Goal: Task Accomplishment & Management: Complete application form

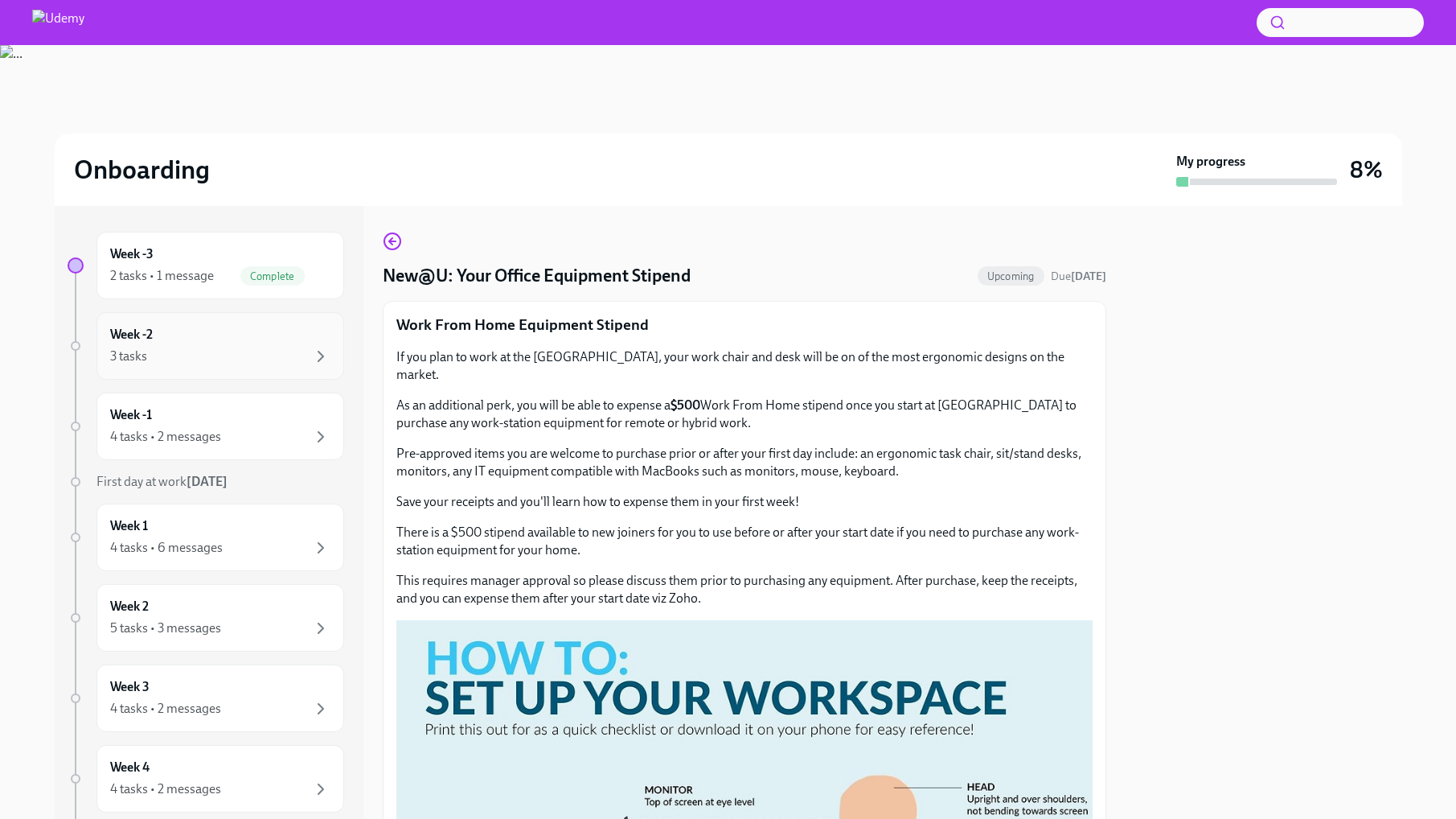
click at [197, 337] on div "Week -2 3 tasks" at bounding box center [221, 346] width 221 height 40
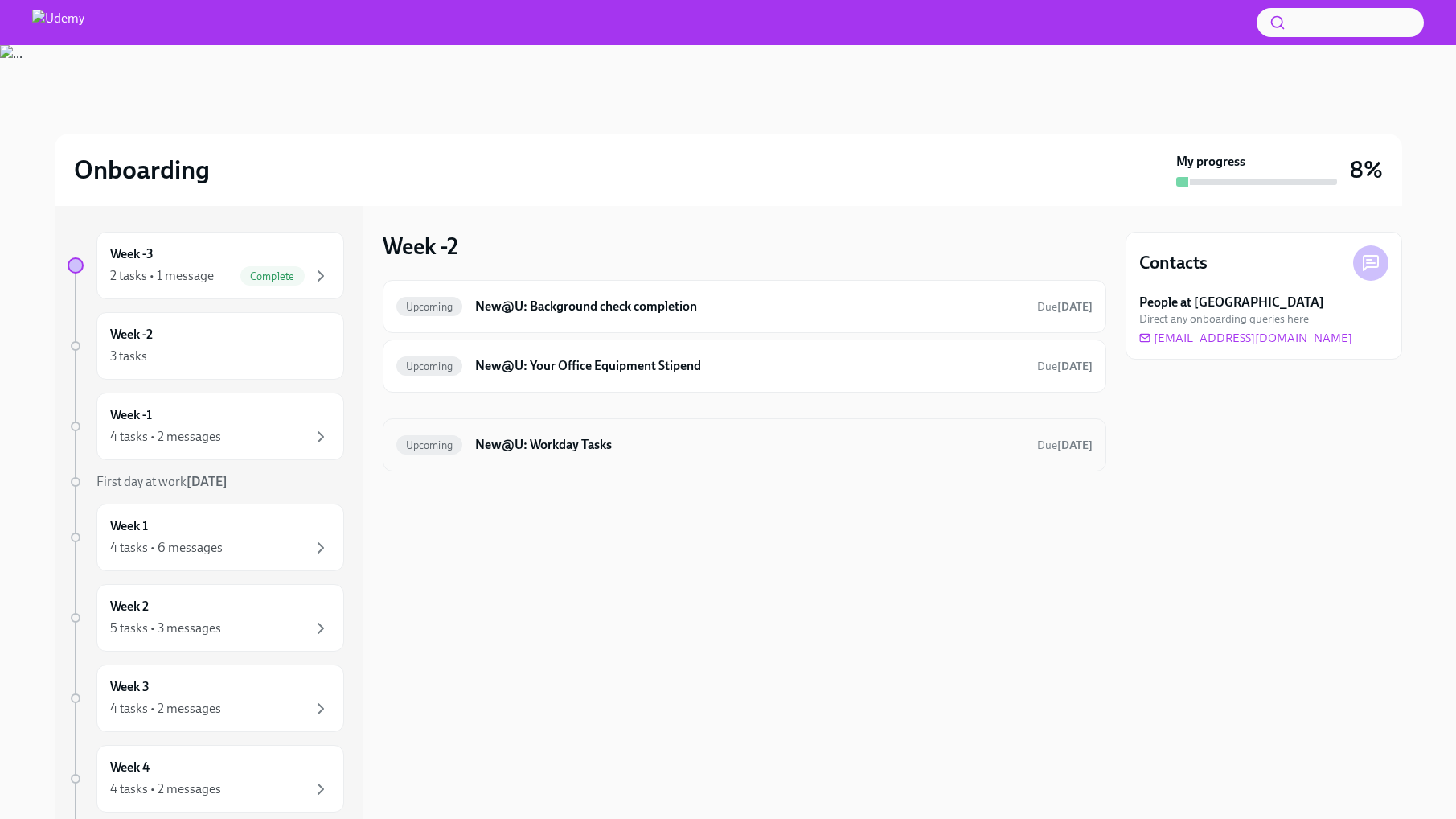
click at [851, 443] on h6 "New@U: Workday Tasks" at bounding box center [749, 444] width 548 height 18
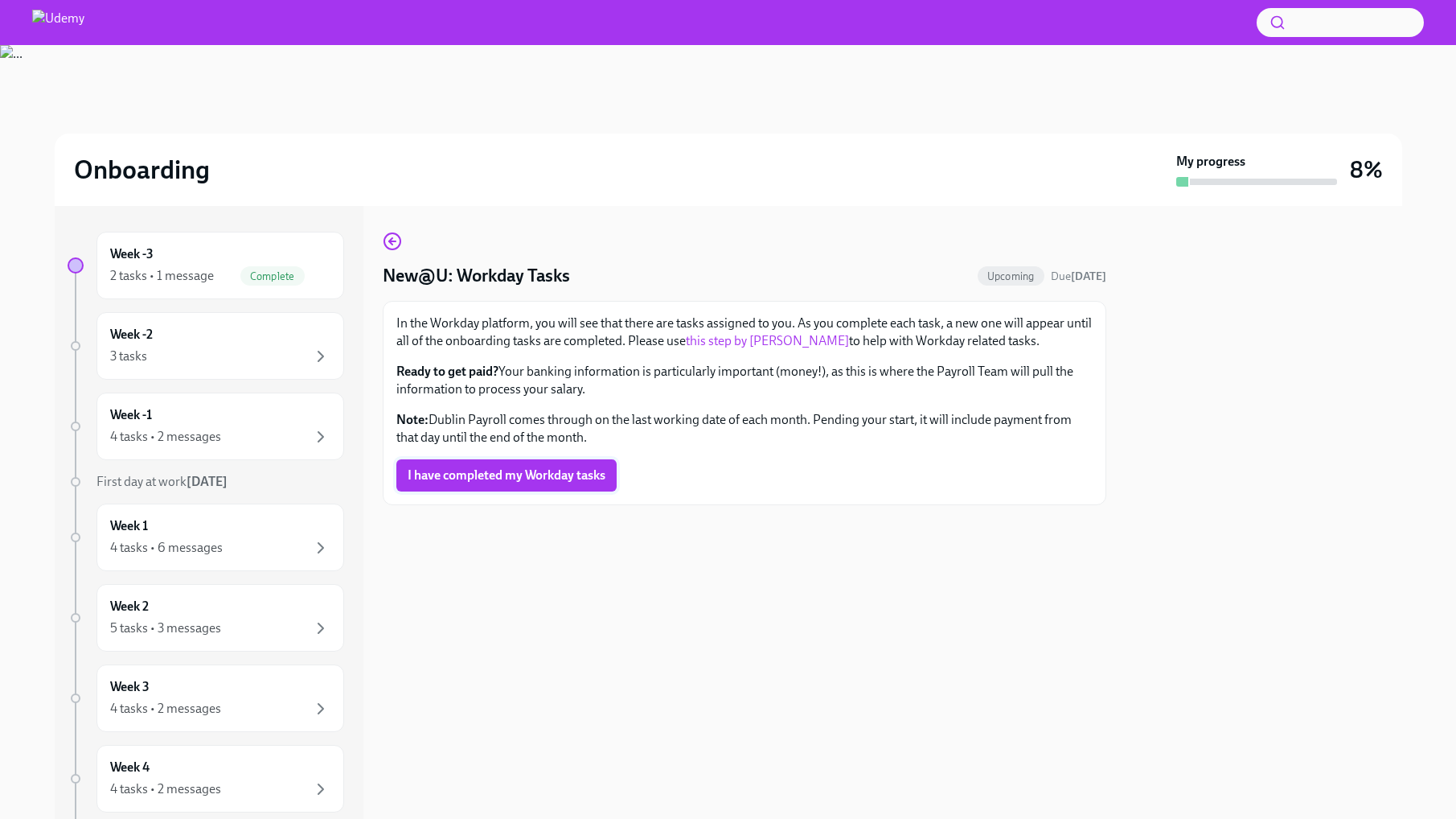
click at [580, 467] on button "I have completed my Workday tasks" at bounding box center [507, 475] width 221 height 32
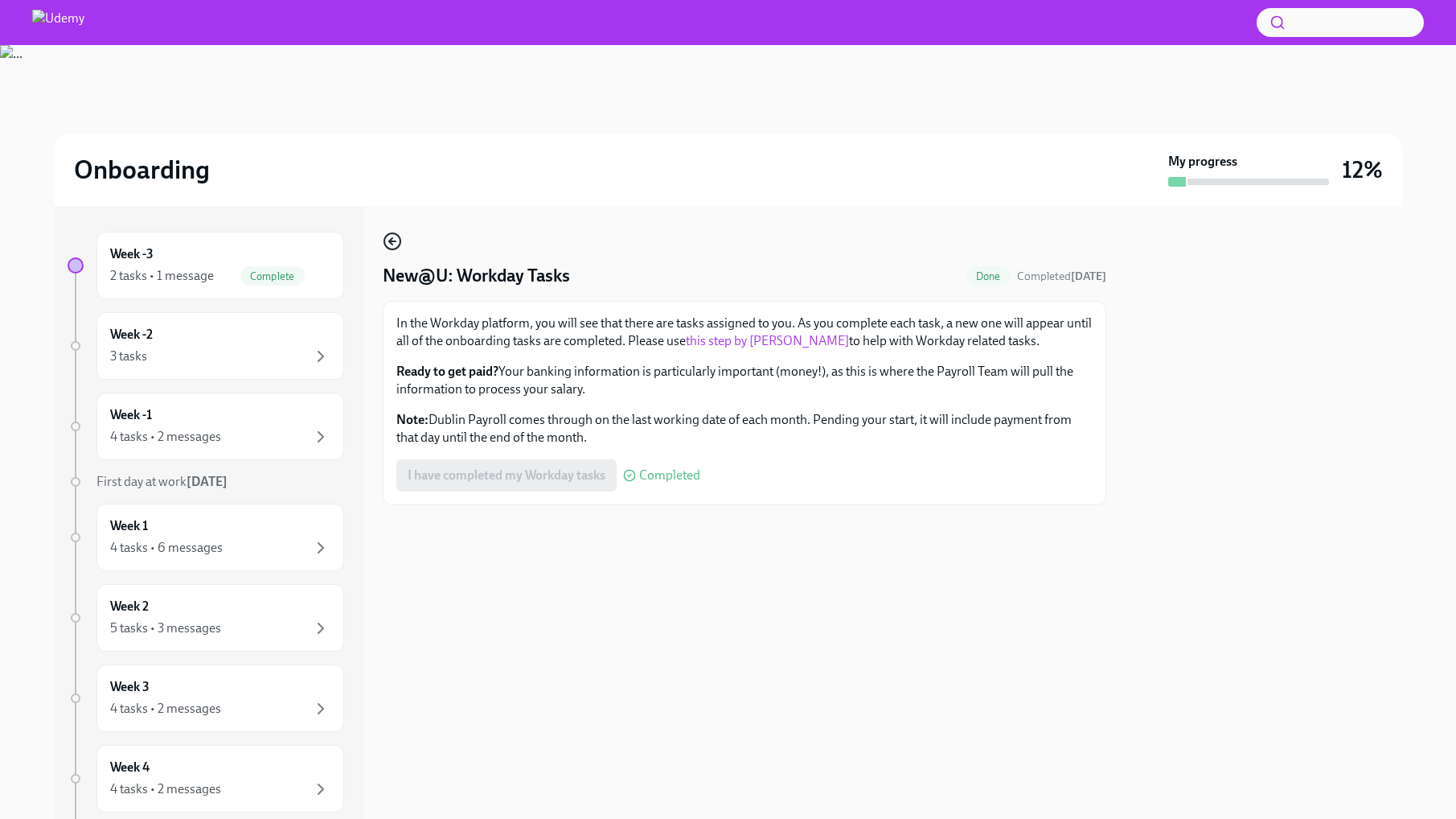
click at [399, 245] on circle "button" at bounding box center [392, 241] width 16 height 16
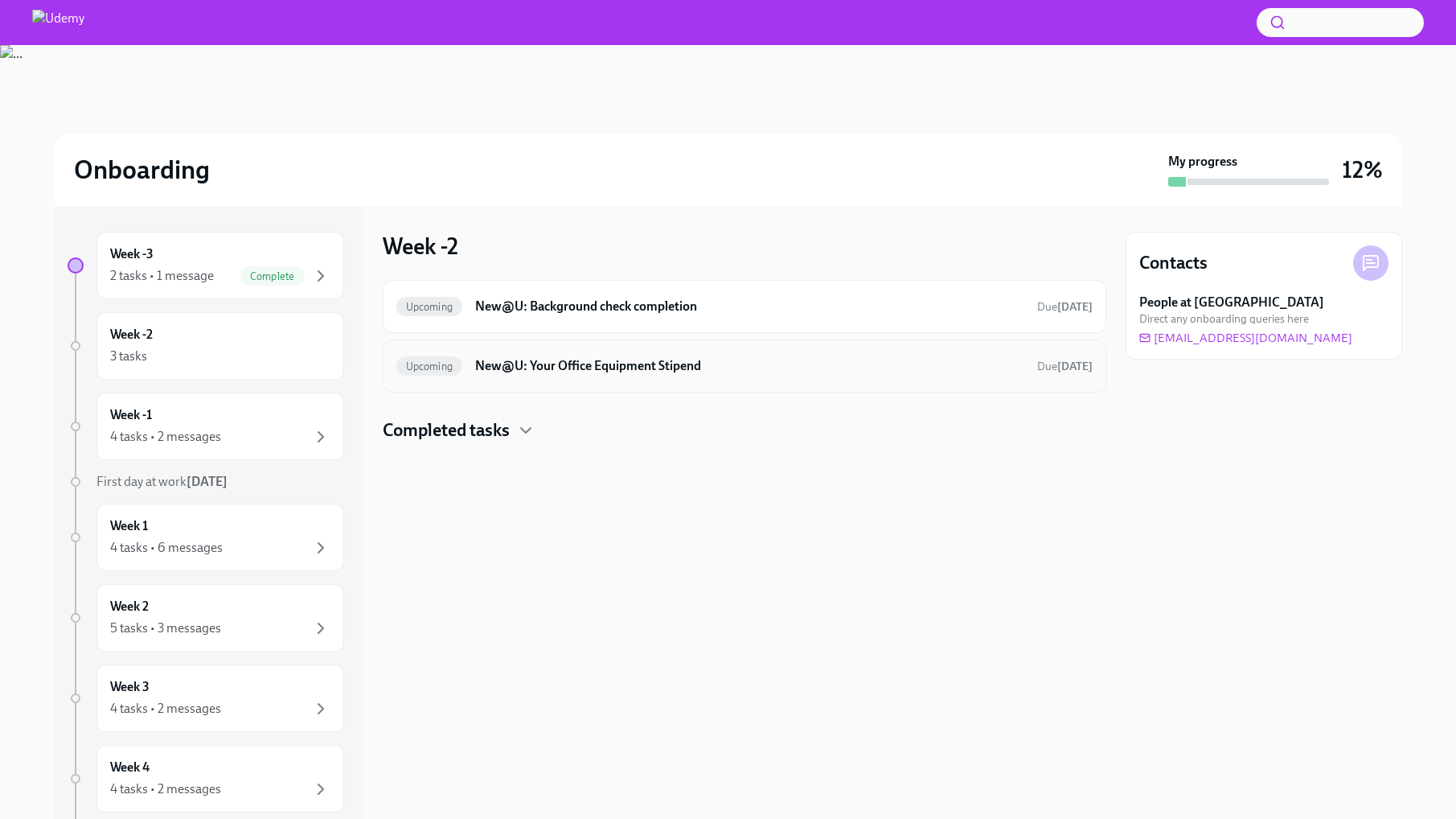
click at [623, 369] on h6 "New@U: Your Office Equipment Stipend" at bounding box center [749, 366] width 548 height 18
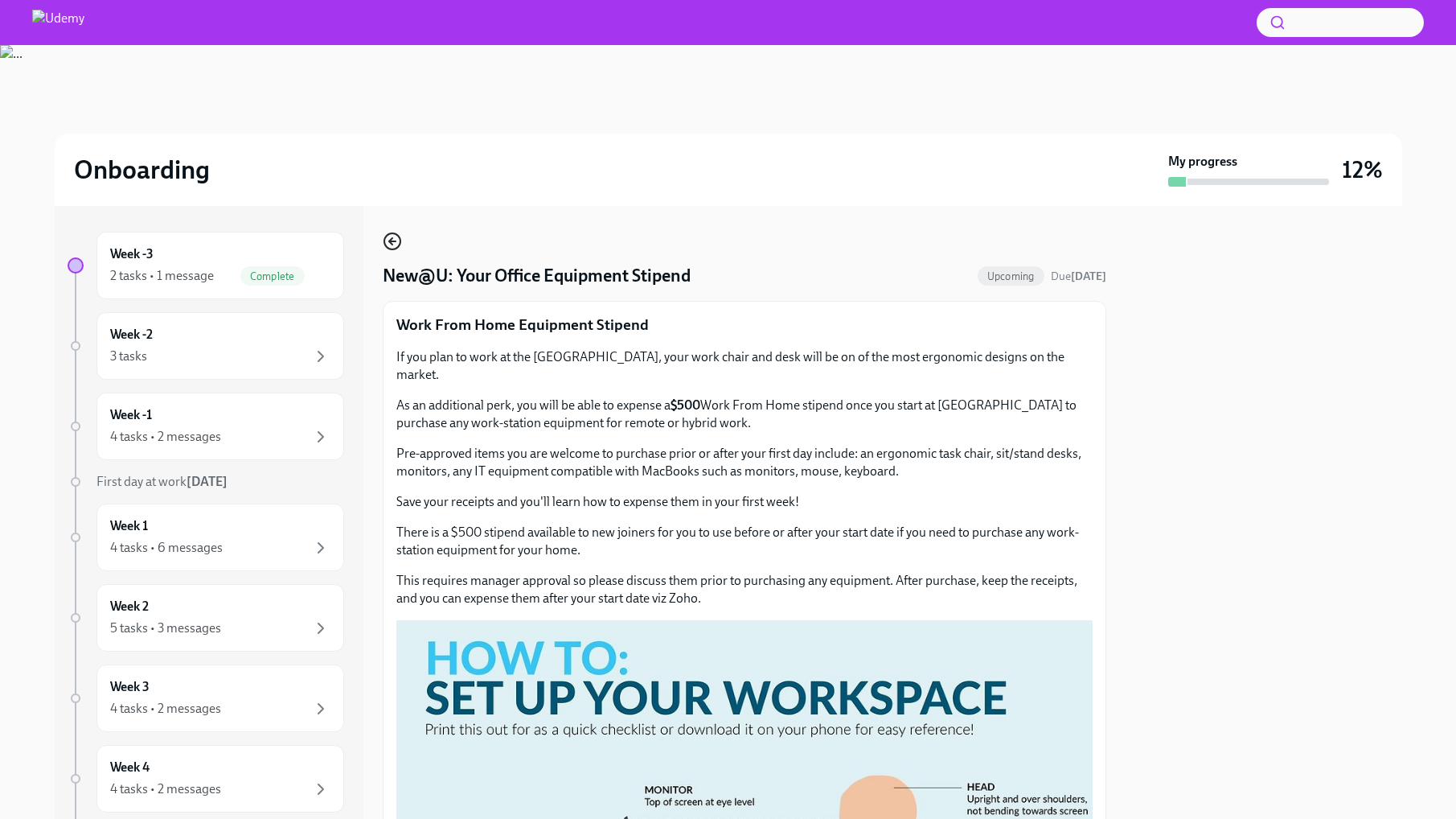
click at [387, 246] on icon "button" at bounding box center [392, 241] width 19 height 19
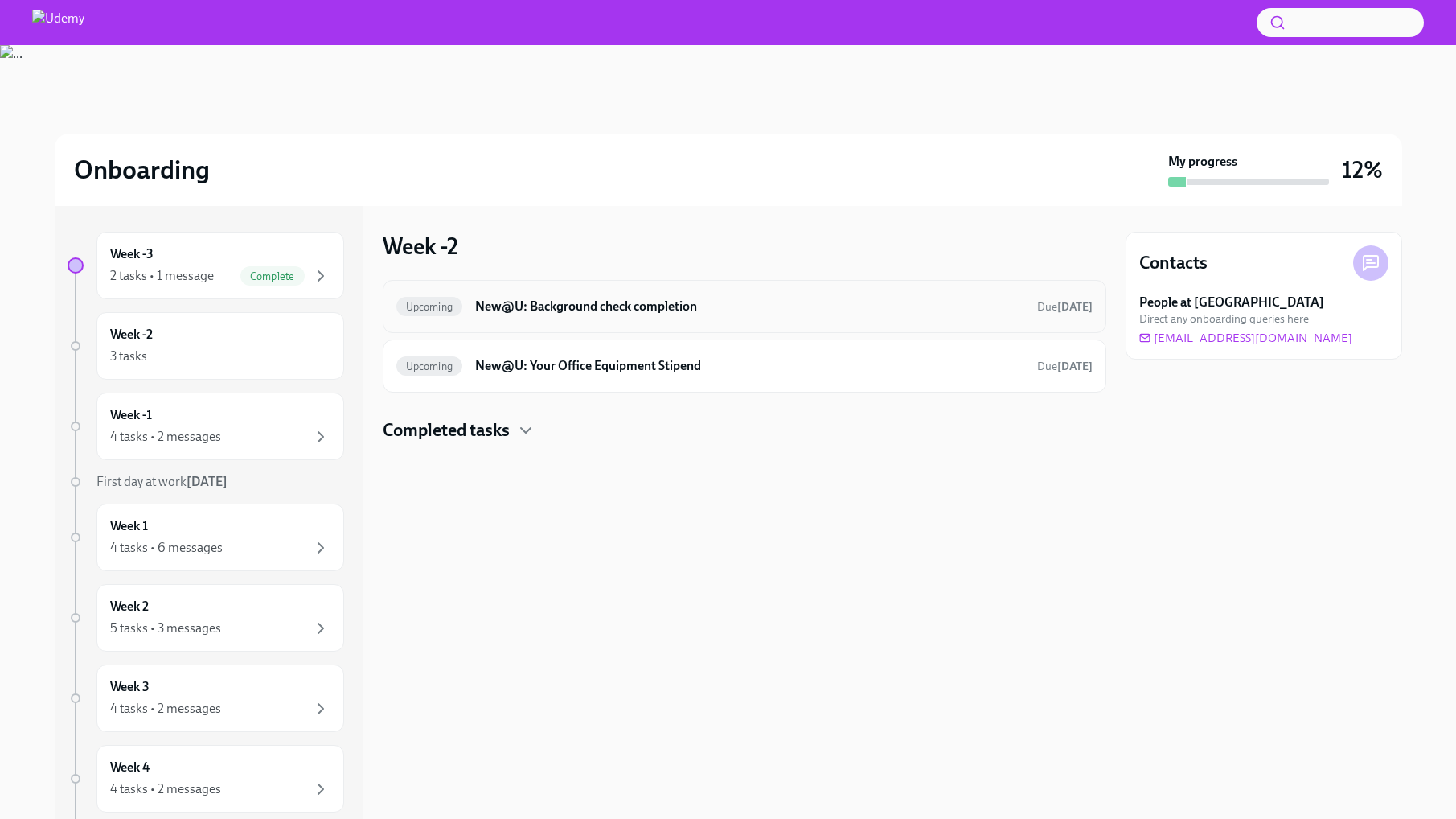
click at [615, 305] on h6 "New@U: Background check completion" at bounding box center [749, 306] width 548 height 18
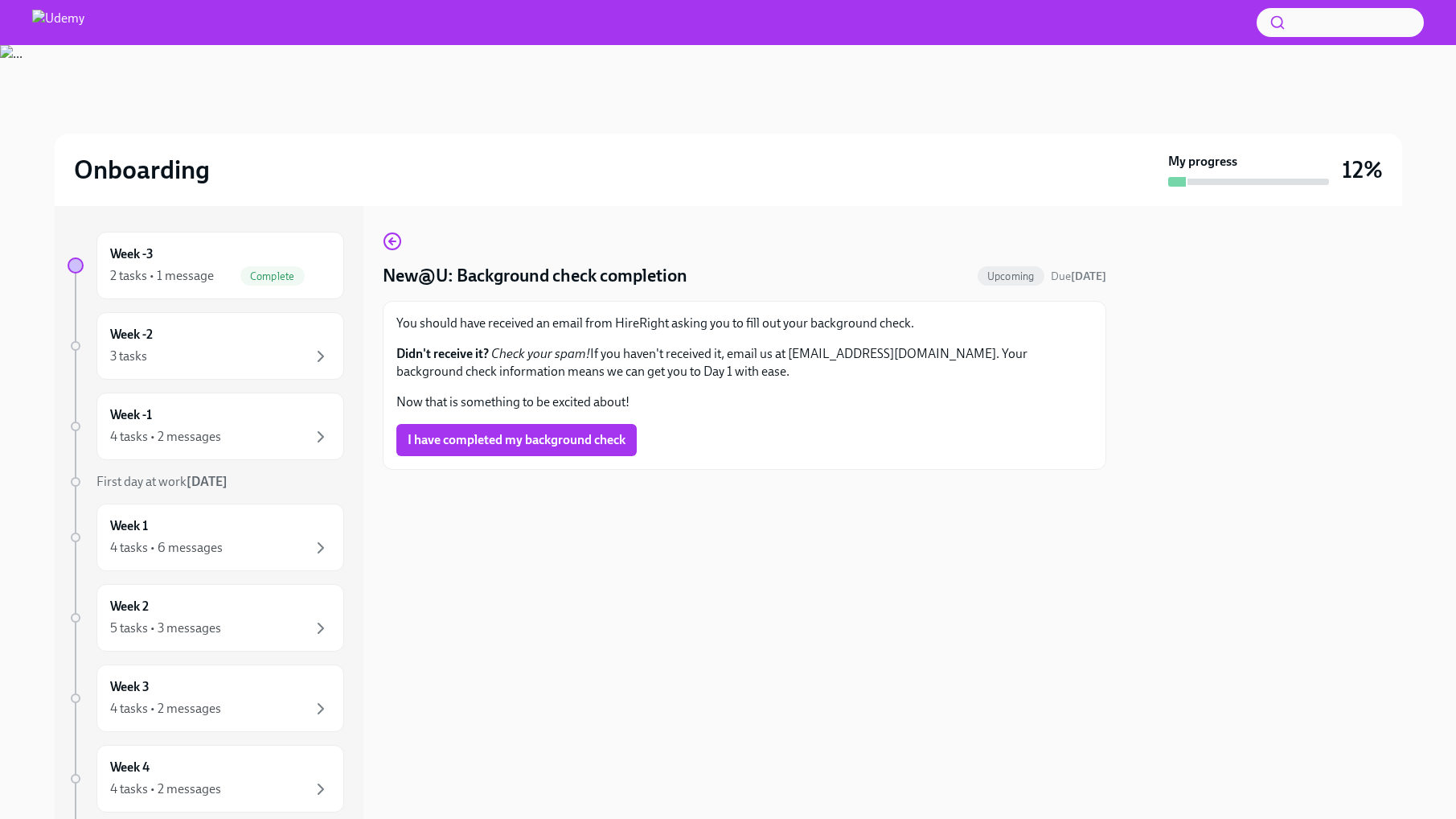
click at [523, 447] on span "I have completed my background check" at bounding box center [516, 440] width 218 height 16
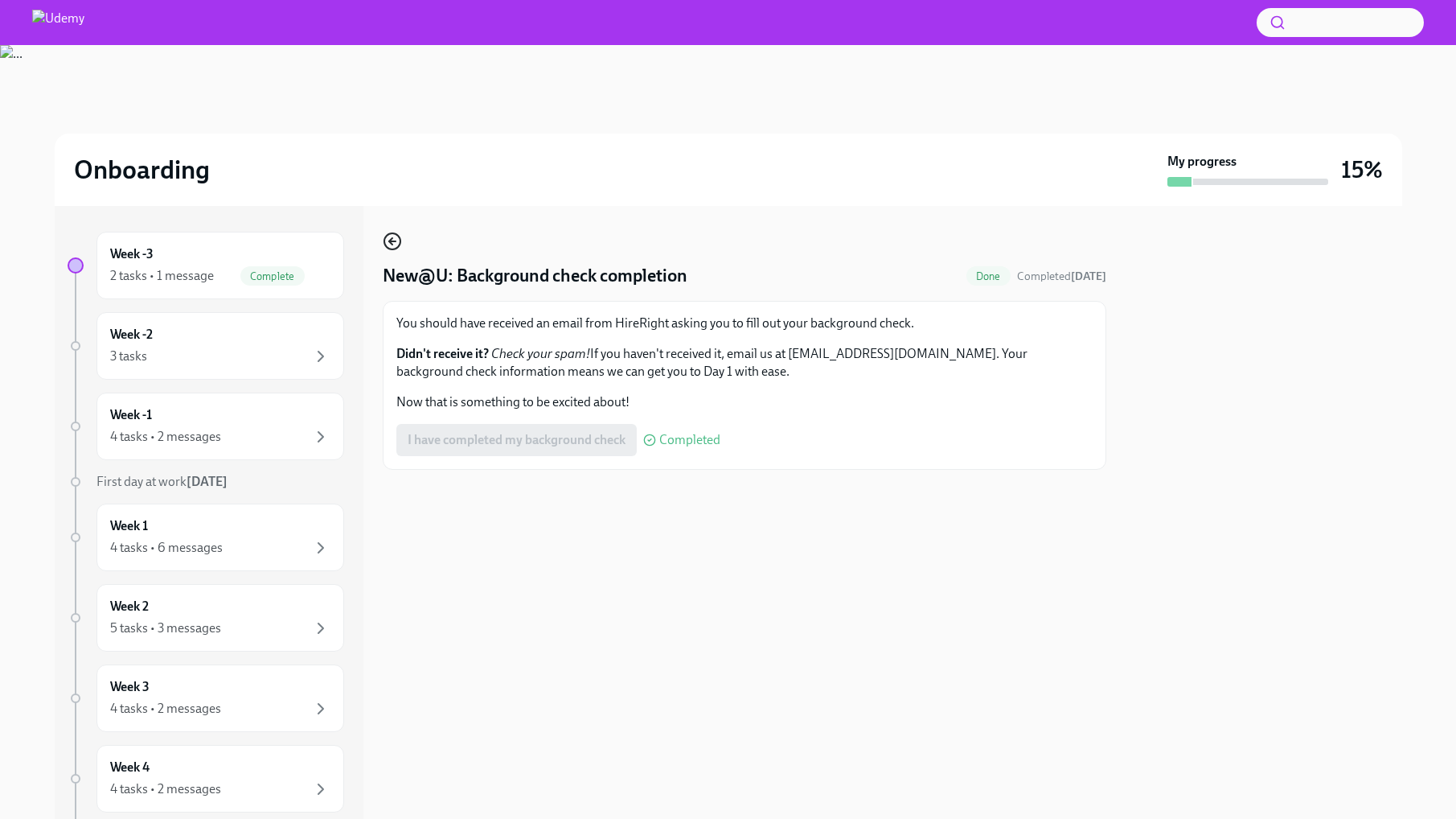
click at [401, 247] on icon "button" at bounding box center [392, 241] width 19 height 19
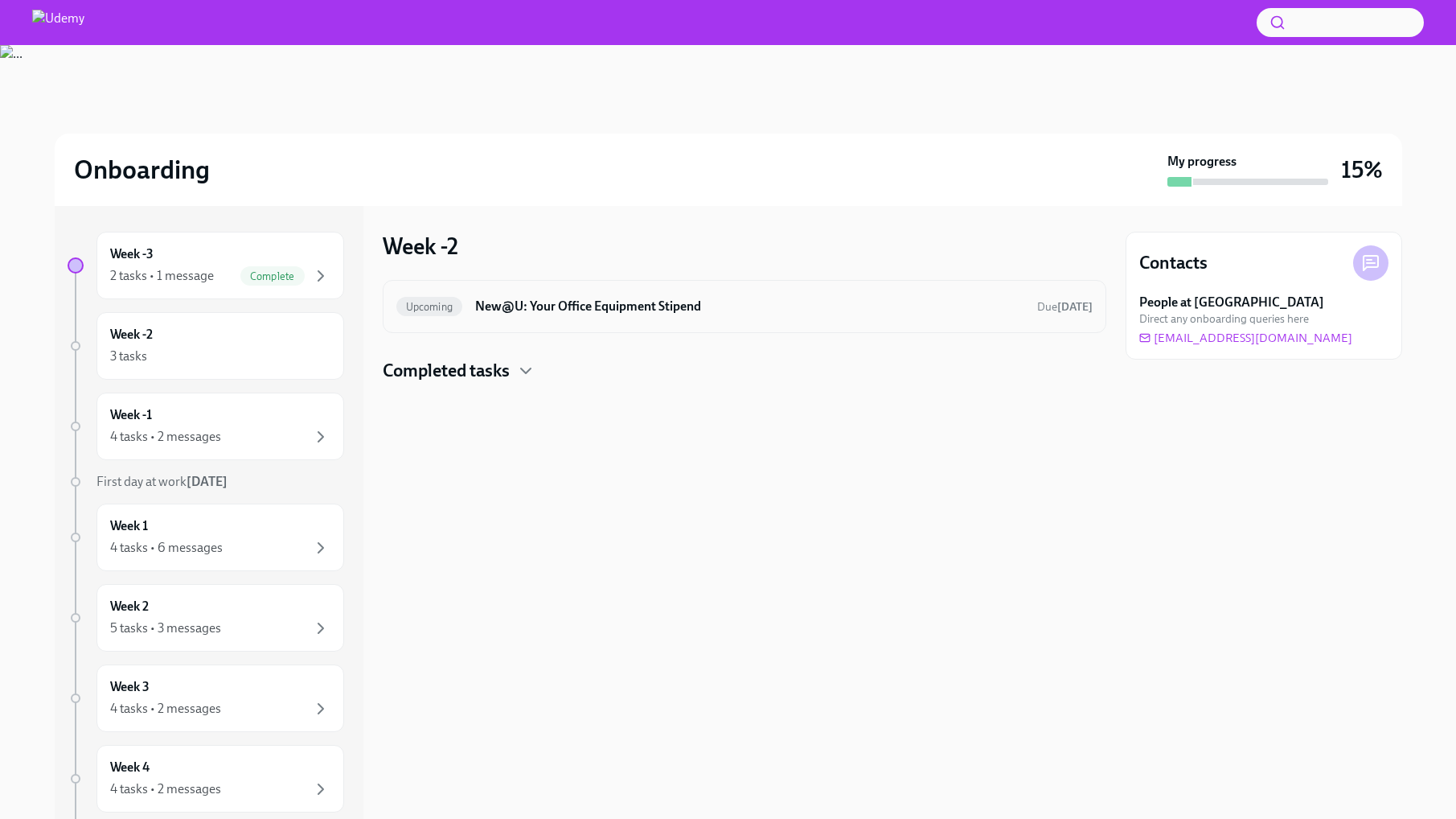
click at [634, 318] on div "Upcoming New@U: Your Office Equipment Stipend Due [DATE]" at bounding box center [744, 306] width 696 height 26
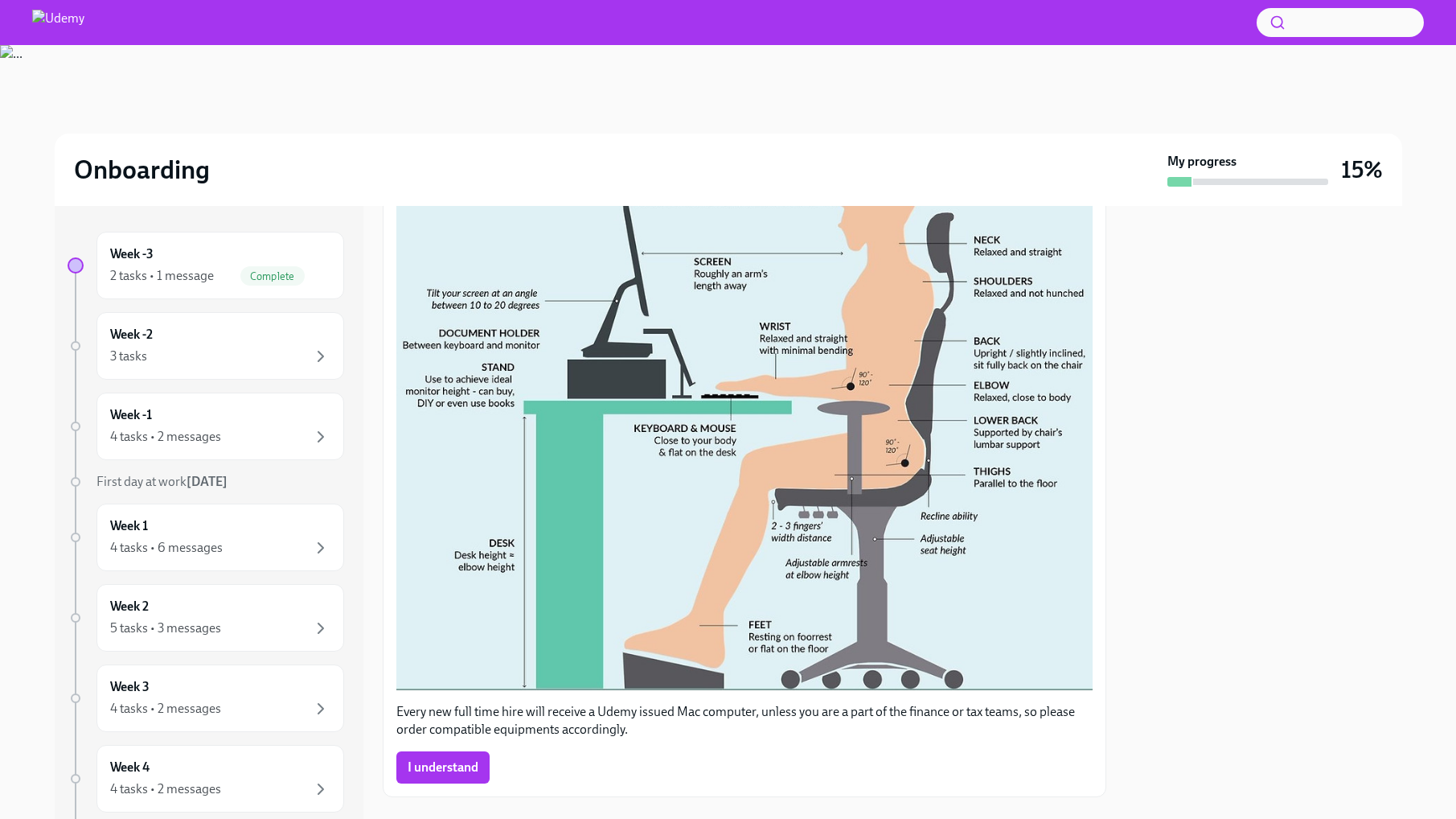
scroll to position [618, 0]
click at [414, 758] on span "I understand" at bounding box center [443, 766] width 71 height 16
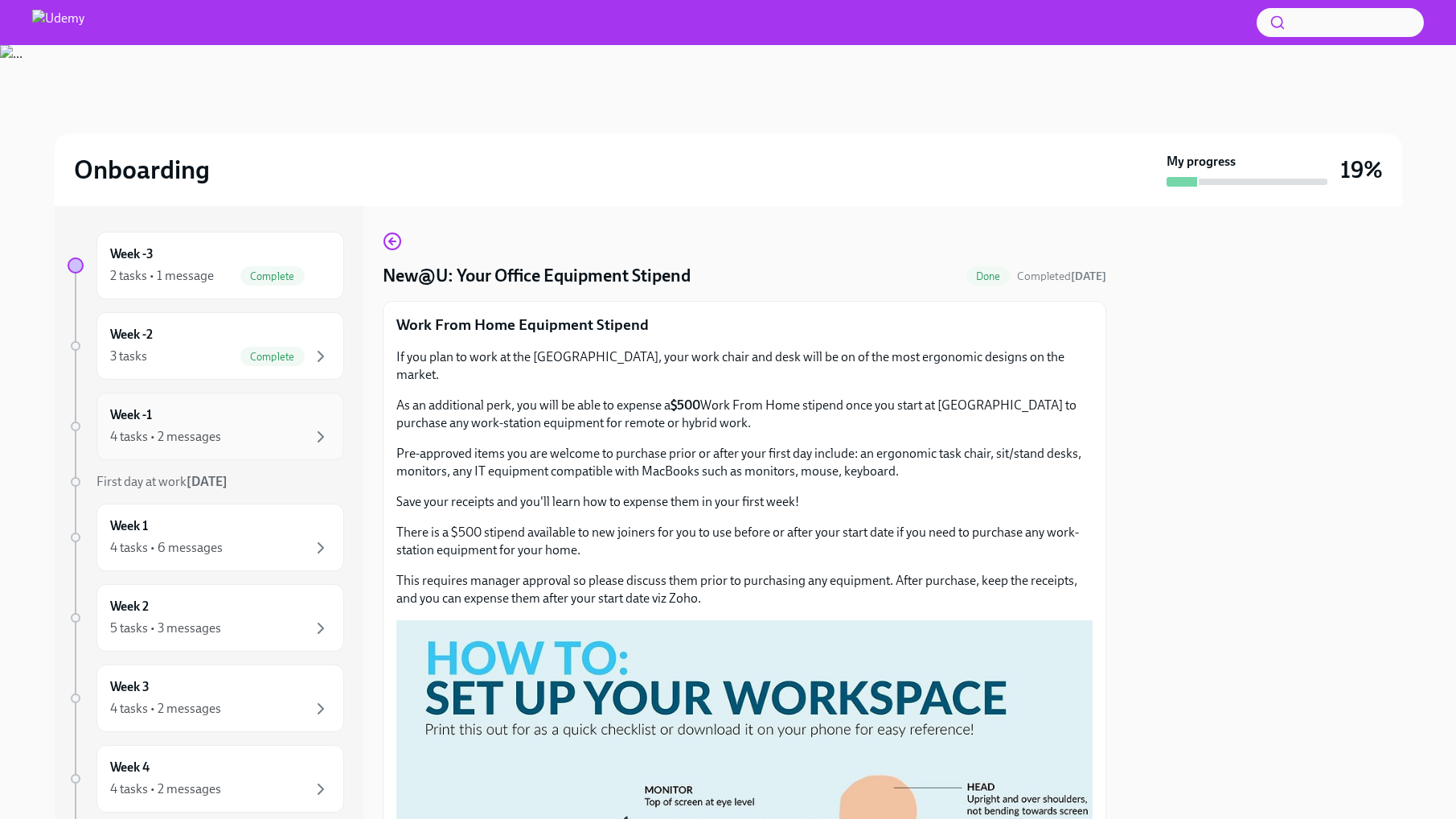
click at [245, 426] on div "Week -1 4 tasks • 2 messages" at bounding box center [221, 426] width 221 height 40
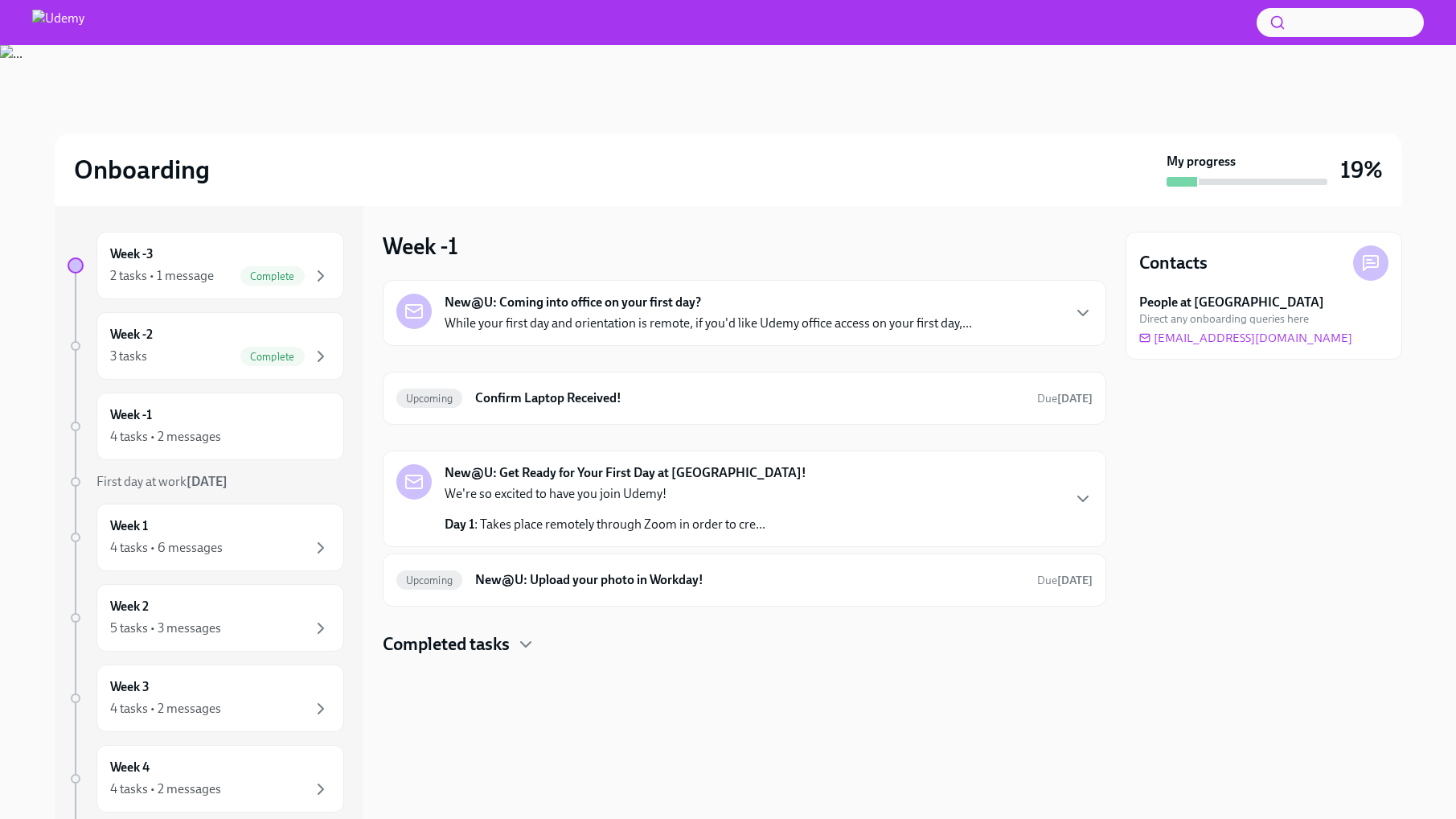
click at [602, 337] on div "New@U: Coming into office on your first day? While your first day and orientati…" at bounding box center [744, 313] width 723 height 66
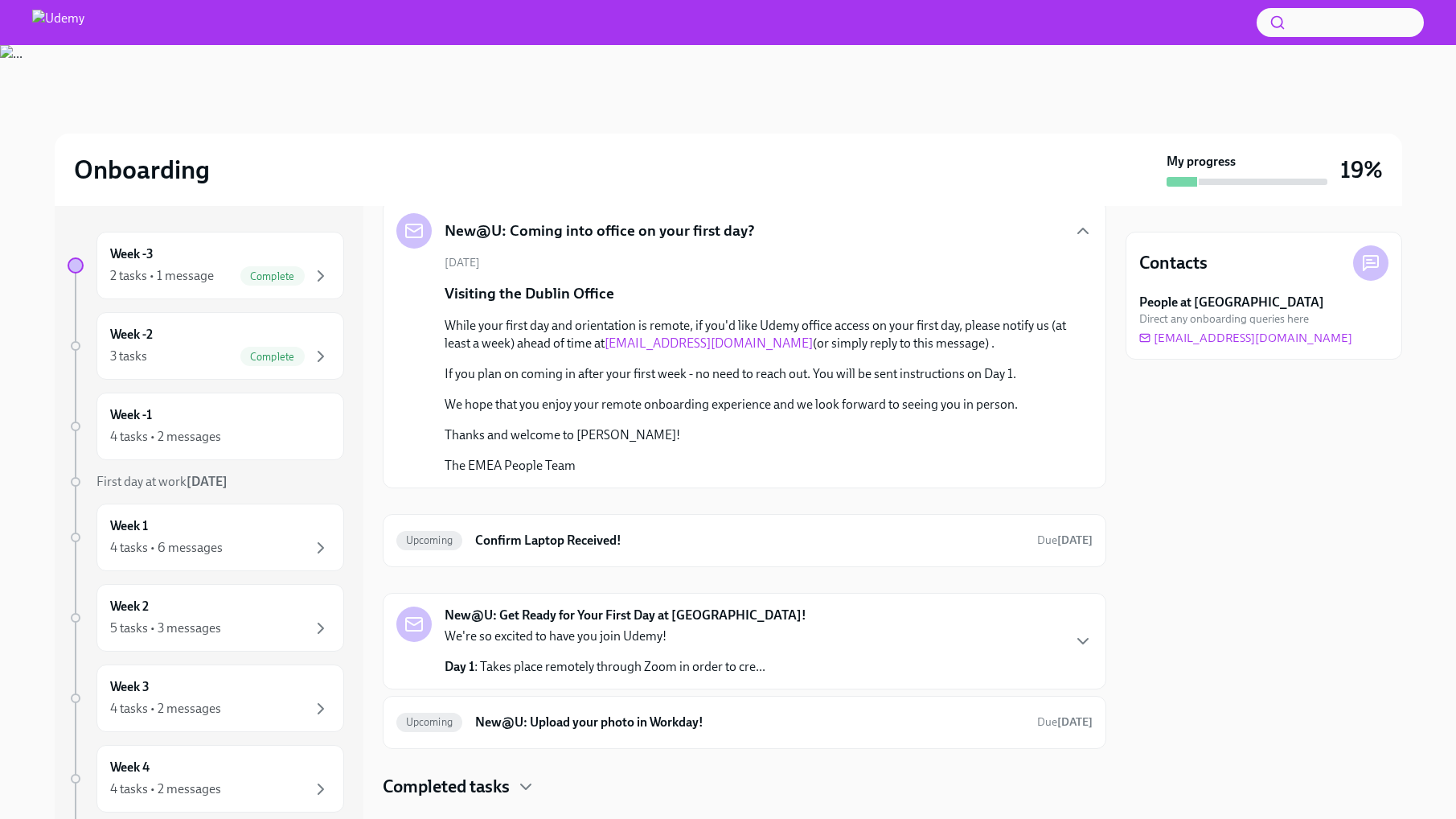
scroll to position [112, 0]
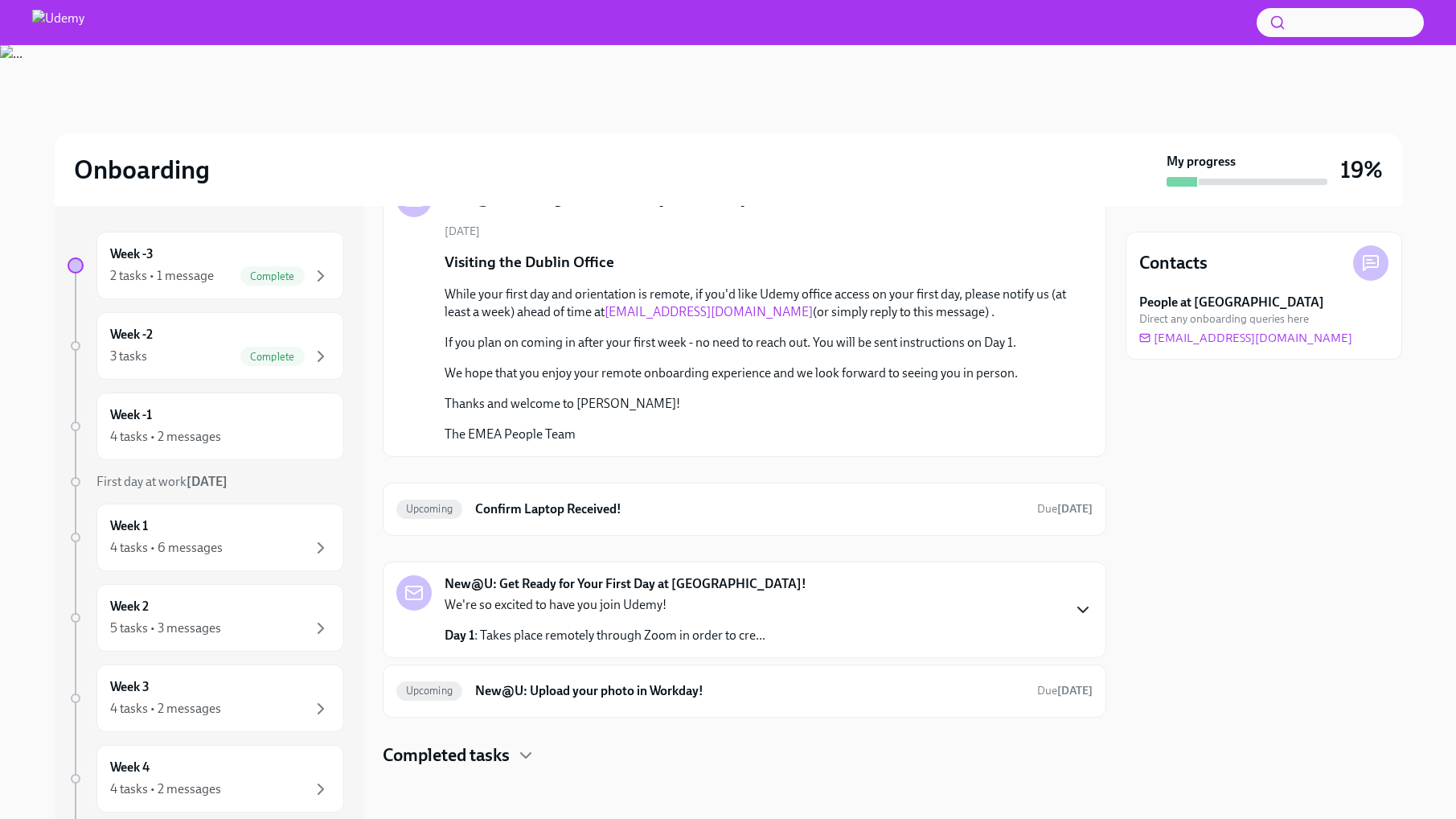
click at [1073, 602] on icon "button" at bounding box center [1082, 609] width 19 height 19
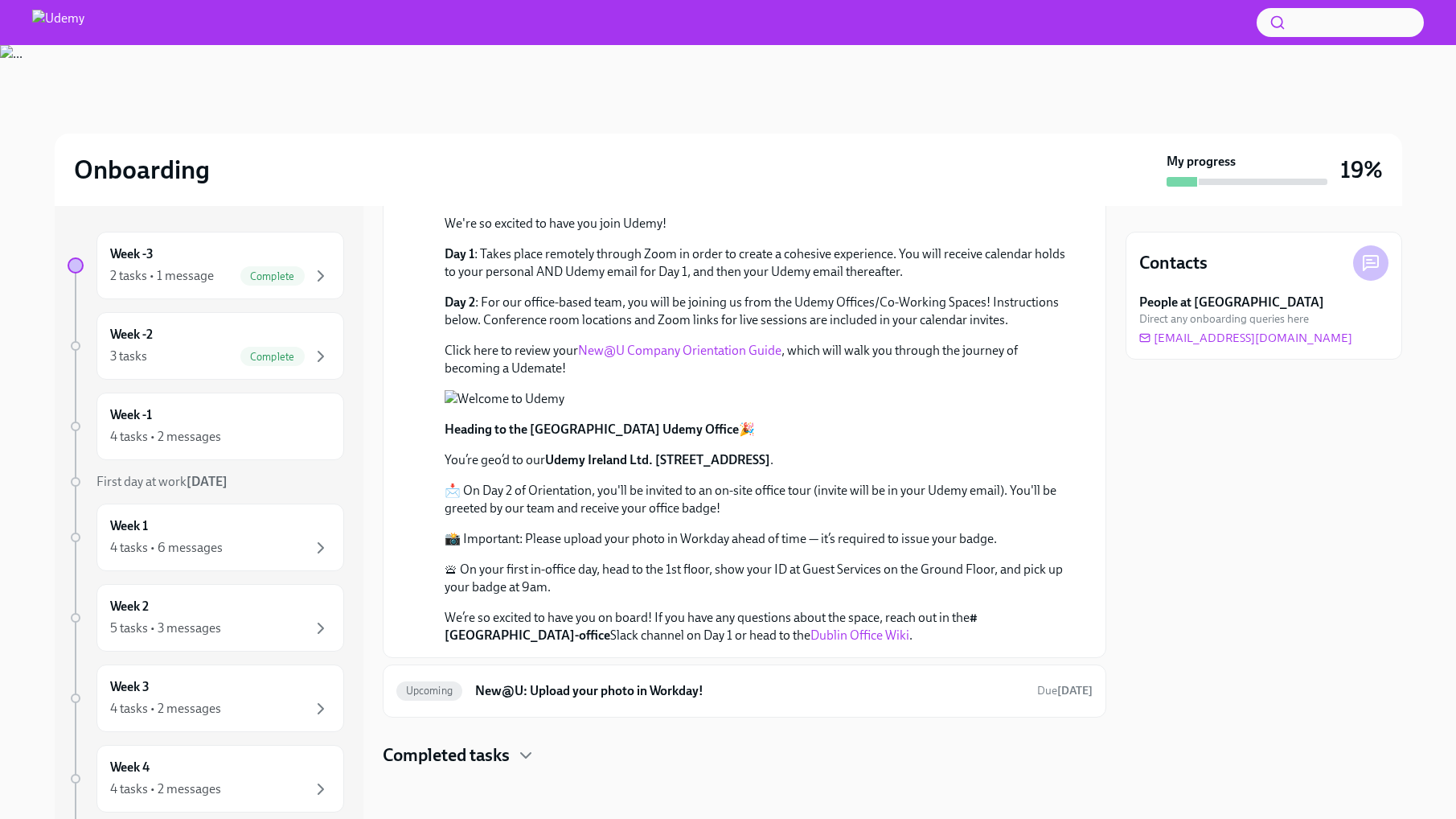
scroll to position [800, 0]
click at [621, 698] on h6 "New@U: Upload your photo in Workday!" at bounding box center [749, 690] width 548 height 18
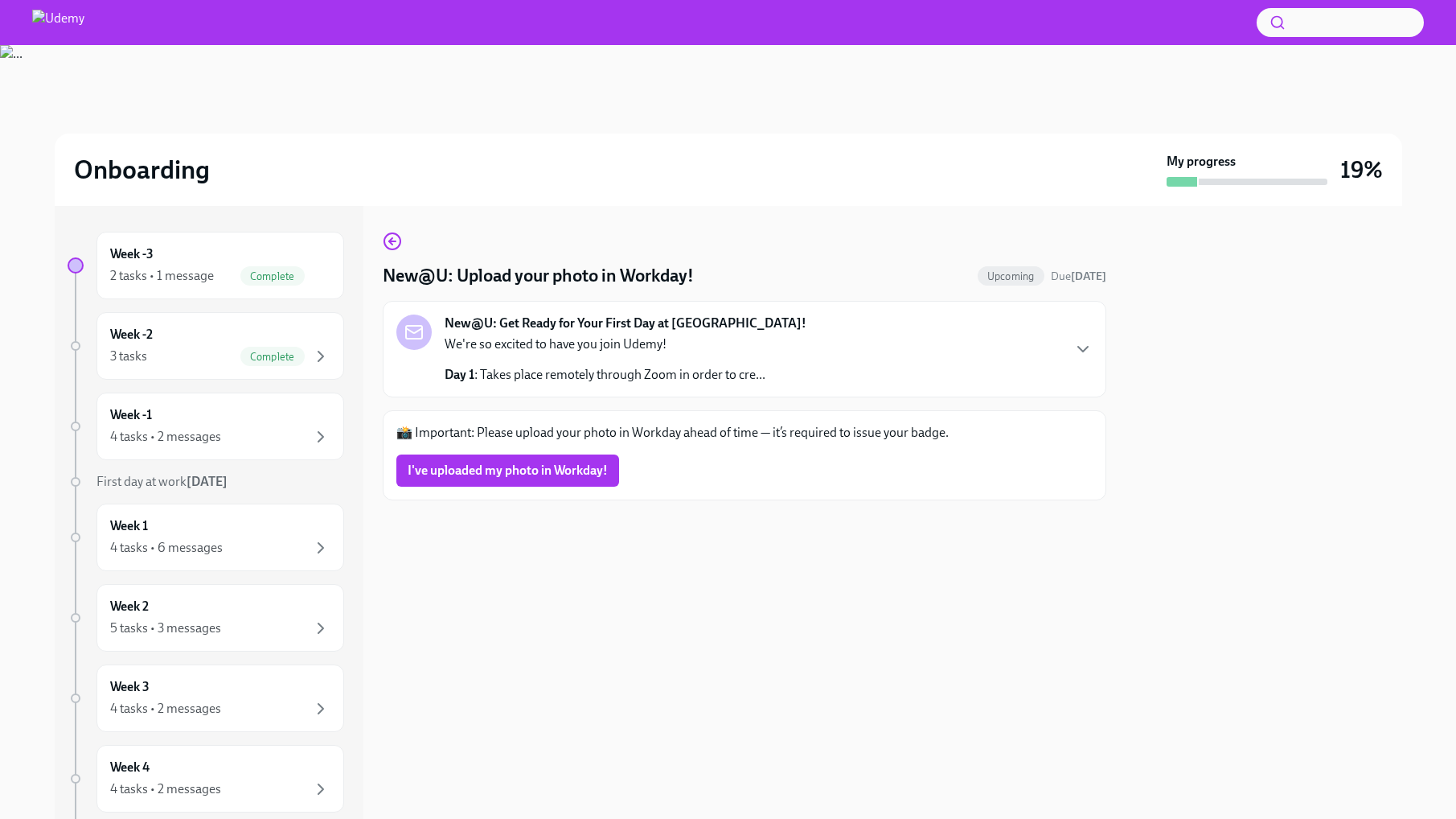
click at [834, 364] on div "New@U: Get Ready for Your First Day at [GEOGRAPHIC_DATA]! We're so excited to h…" at bounding box center [744, 349] width 696 height 69
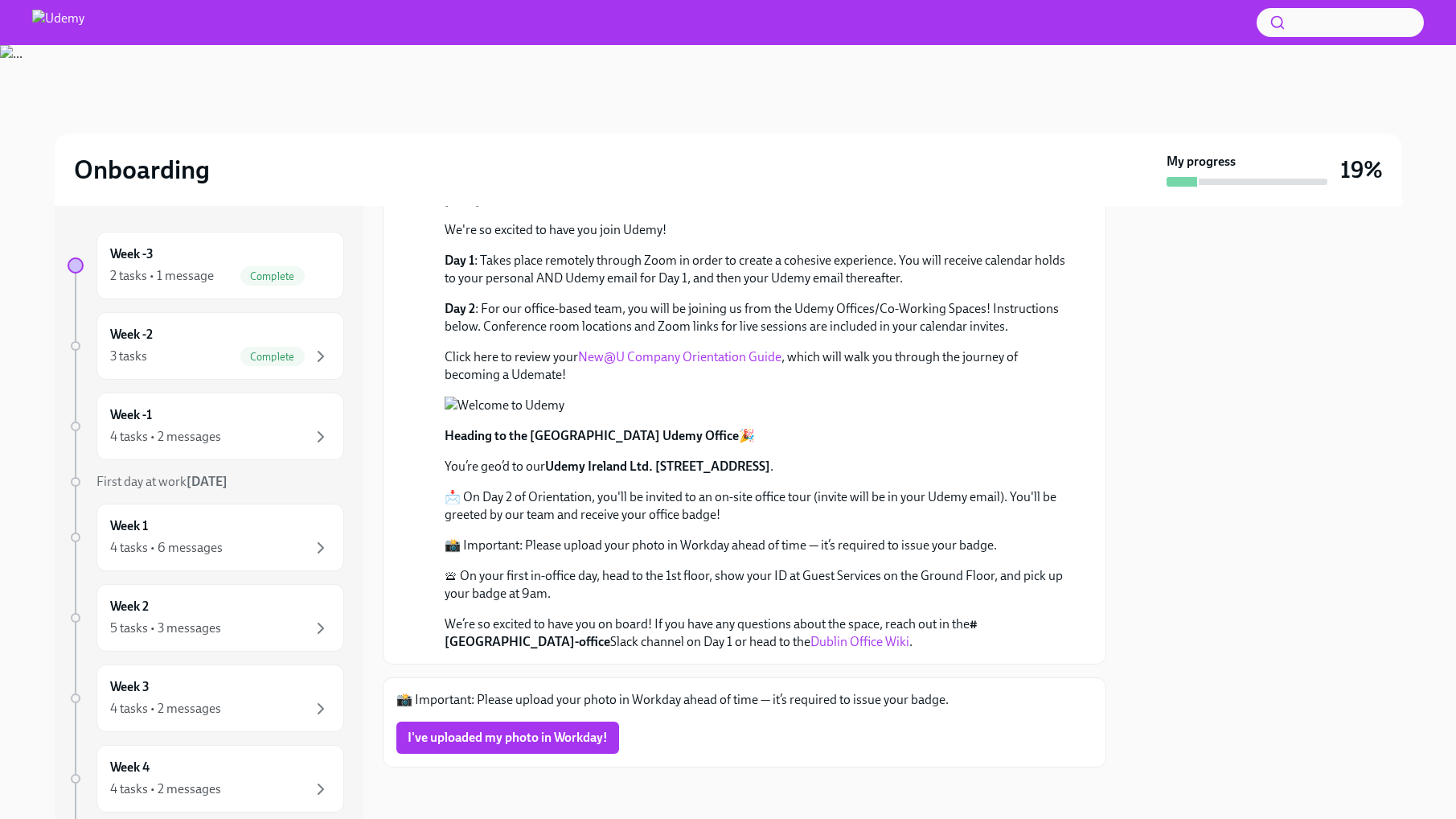
scroll to position [420, 0]
click at [515, 742] on span "I've uploaded my photo in Workday!" at bounding box center [508, 737] width 200 height 16
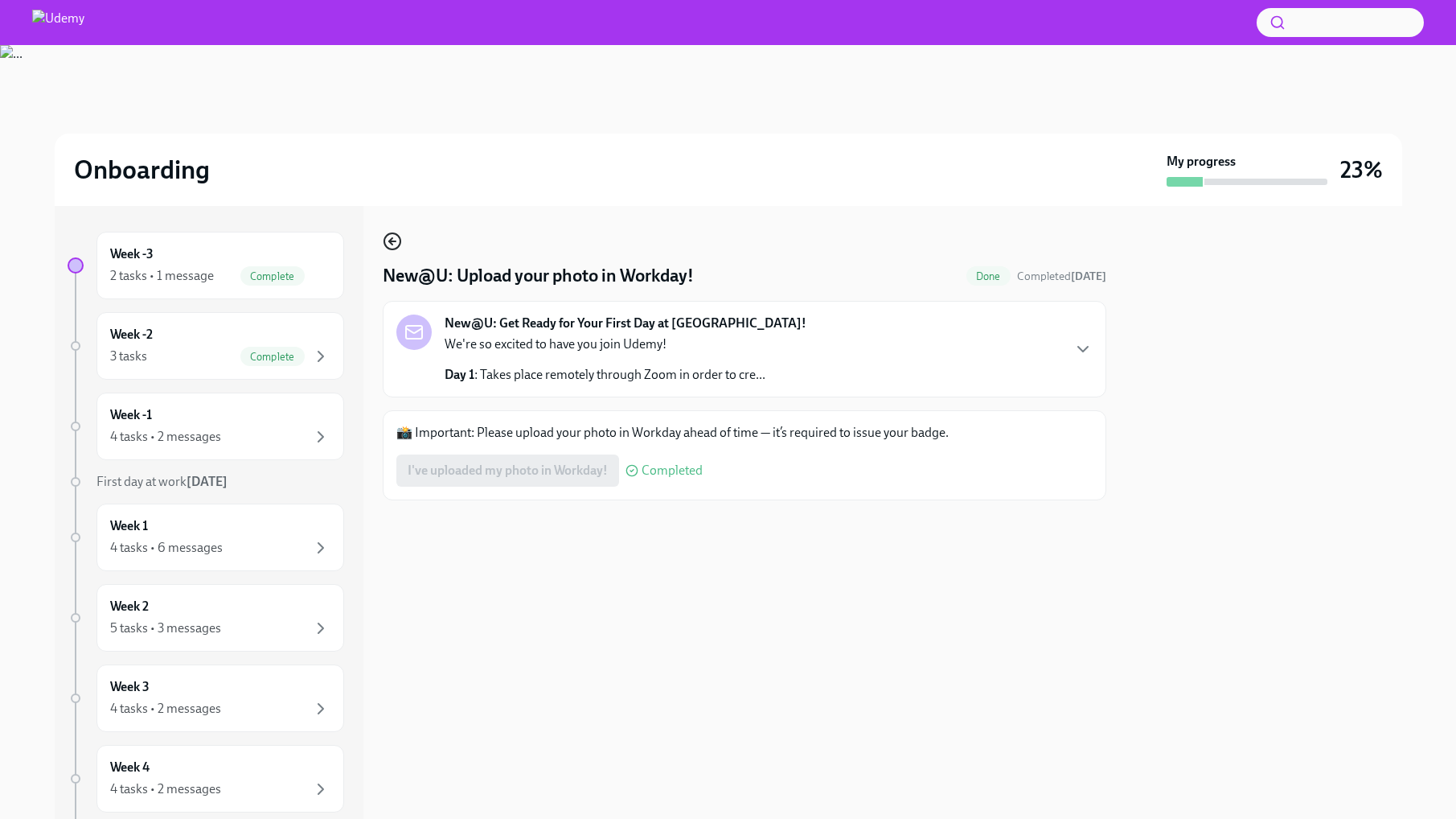
click at [386, 242] on icon "button" at bounding box center [392, 241] width 19 height 19
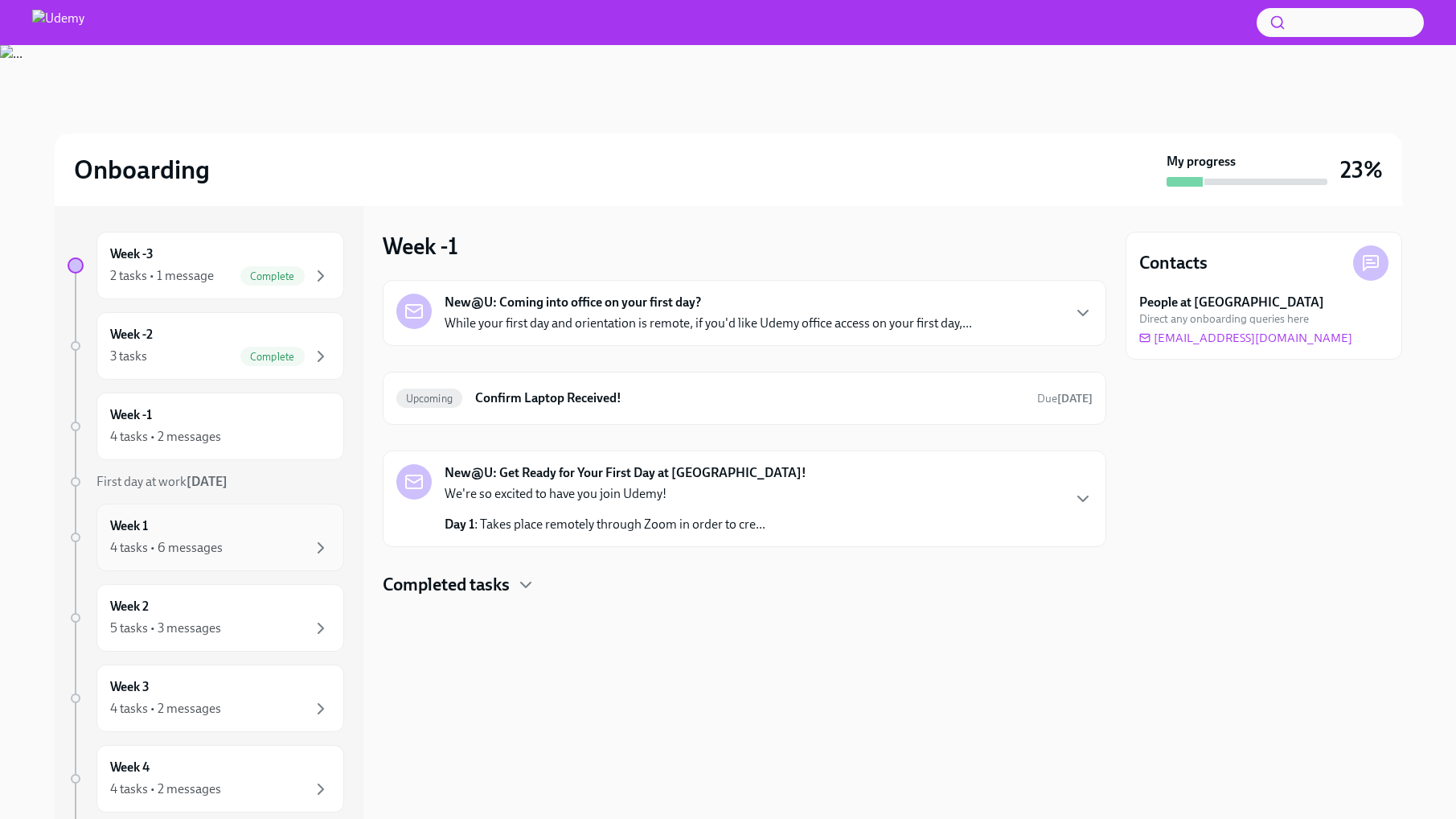
click at [196, 527] on div "Week 1 4 tasks • 6 messages" at bounding box center [221, 538] width 221 height 40
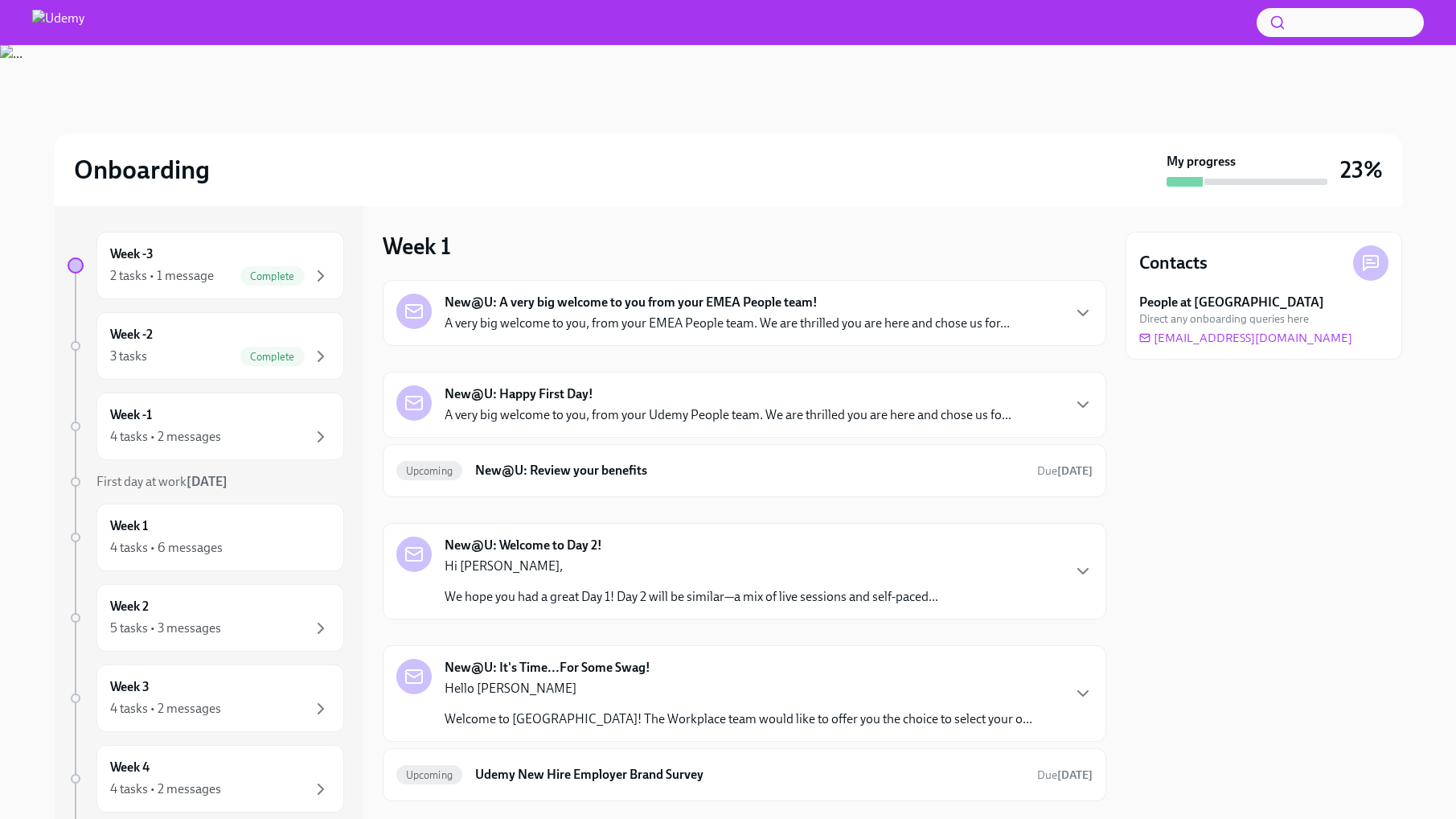
click at [769, 324] on p "A very big welcome to you, from your EMEA People team. We are thrilled you are …" at bounding box center [727, 323] width 565 height 18
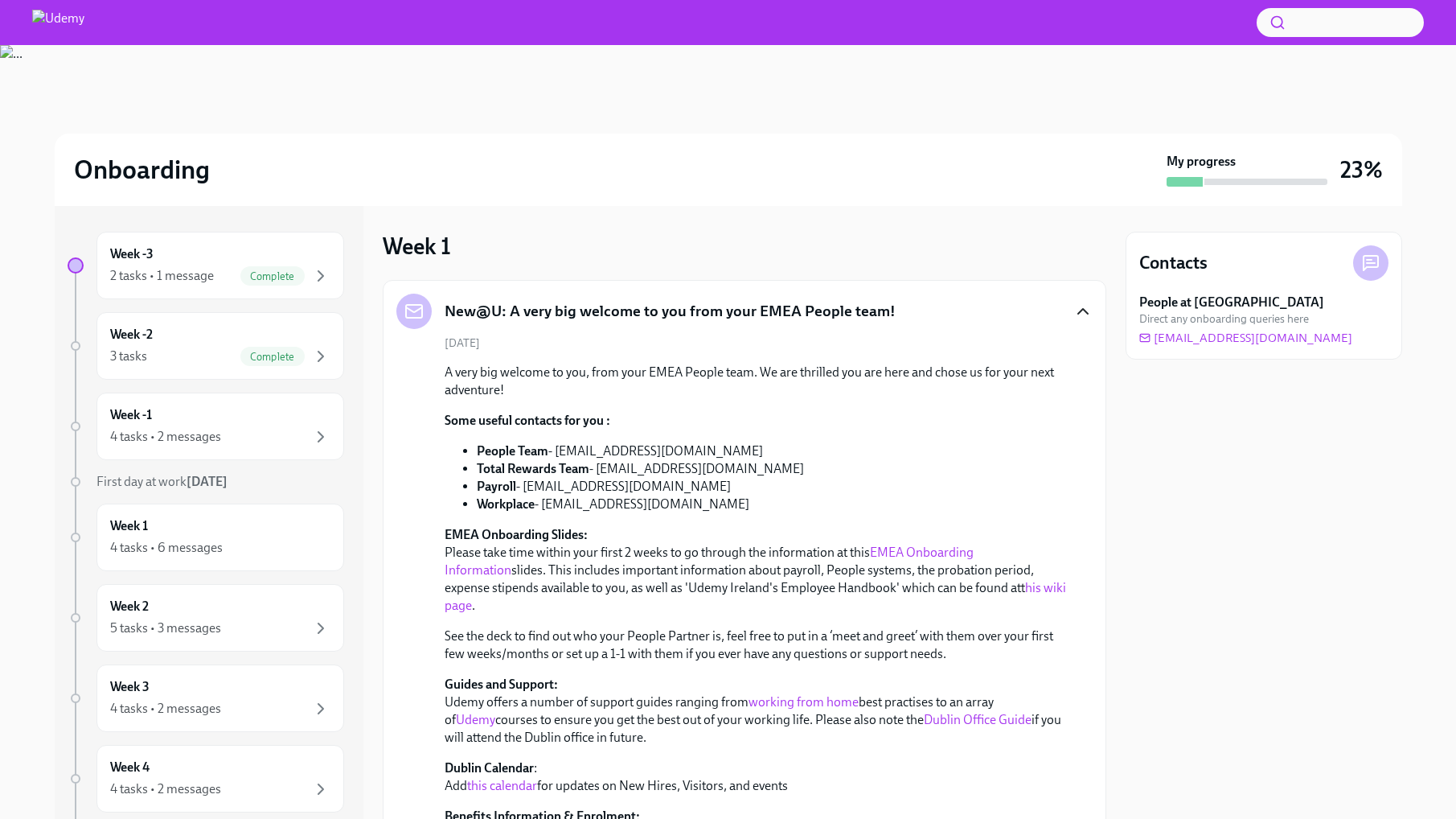
click at [1074, 308] on icon "button" at bounding box center [1082, 311] width 19 height 19
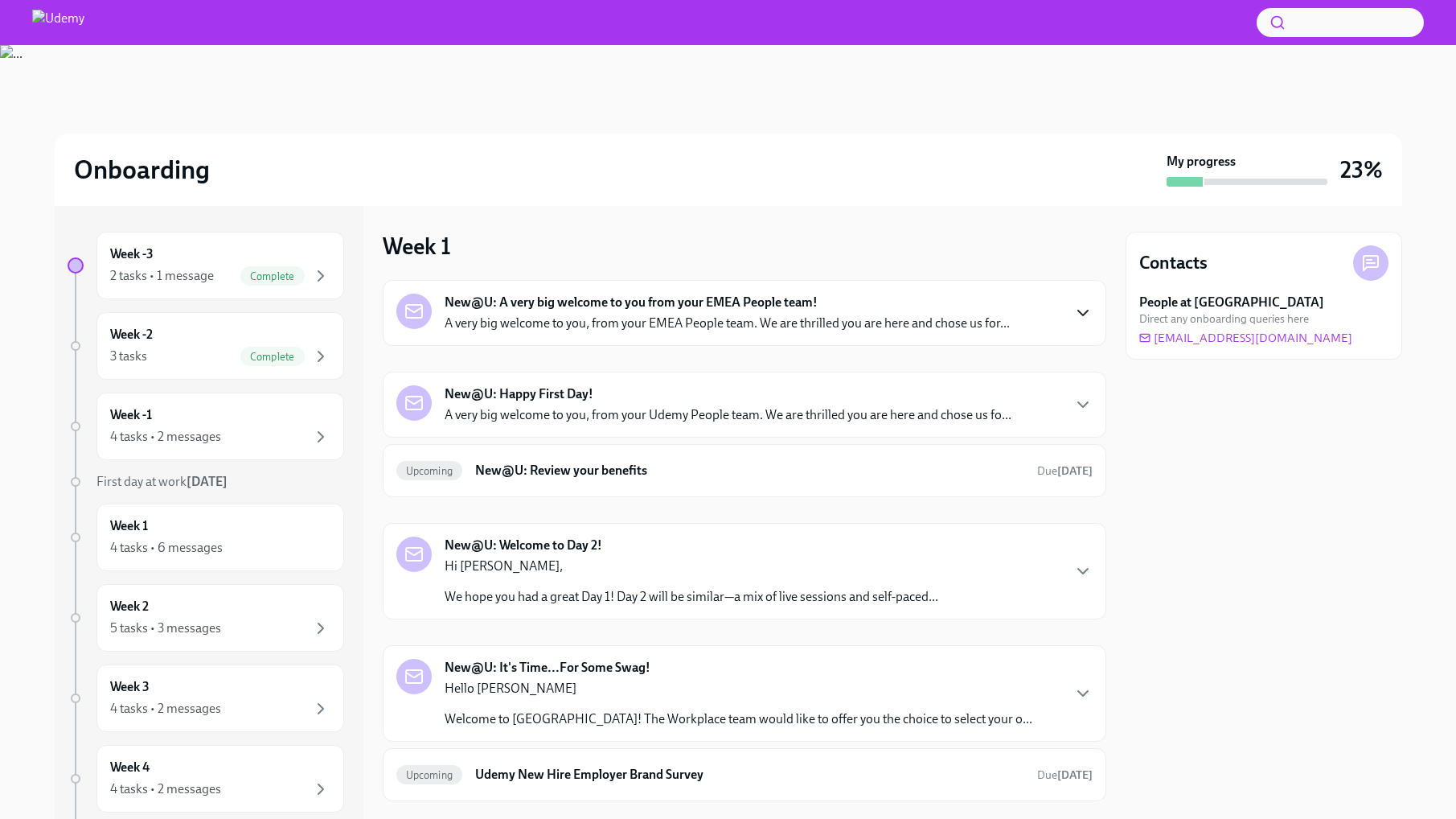
click at [763, 407] on p "A very big welcome to you, from your Udemy People team. We are thrilled you are…" at bounding box center [728, 415] width 567 height 18
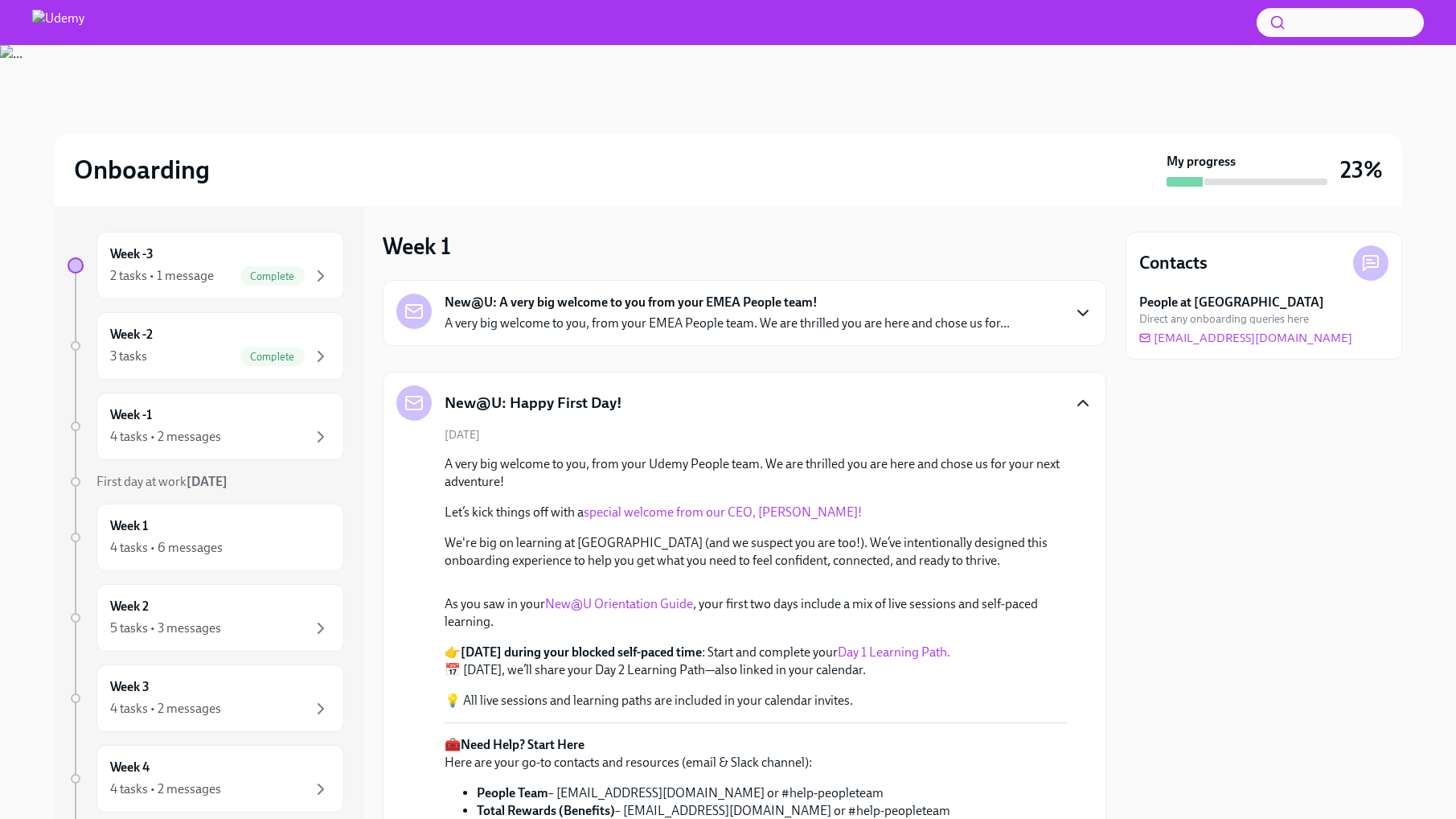
click at [1073, 400] on icon "button" at bounding box center [1082, 403] width 19 height 19
